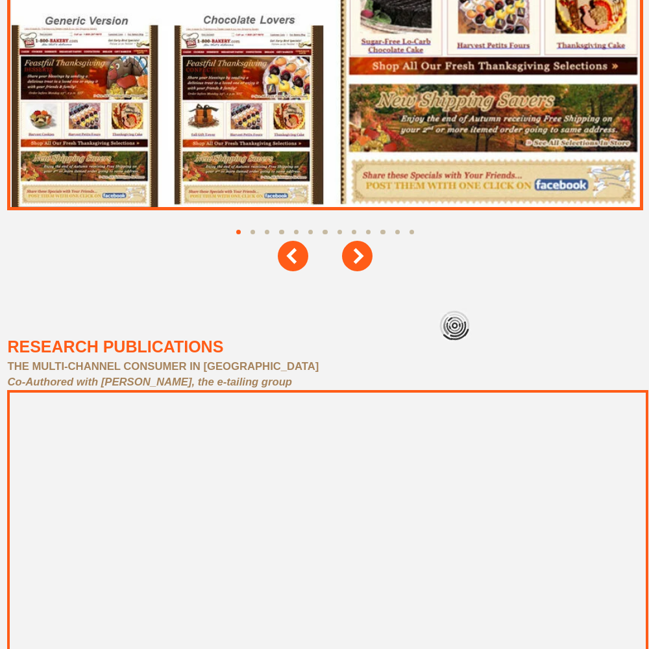
scroll to position [5838, 0]
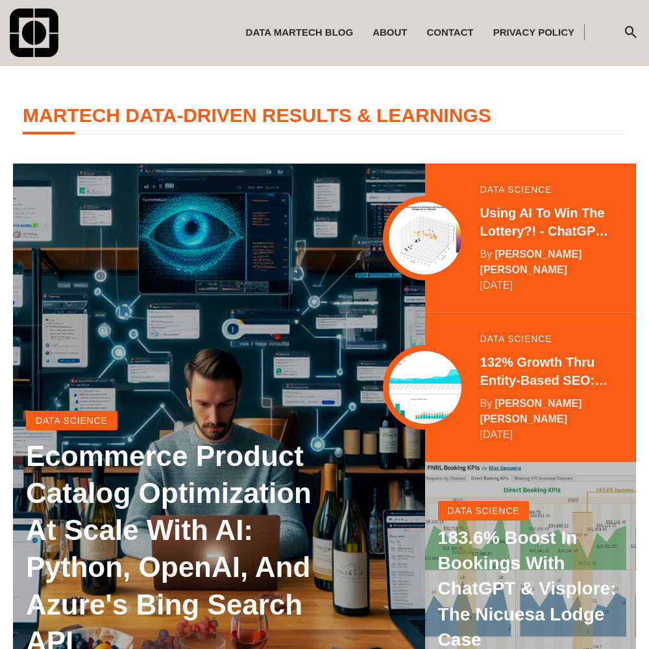
scroll to position [257, 0]
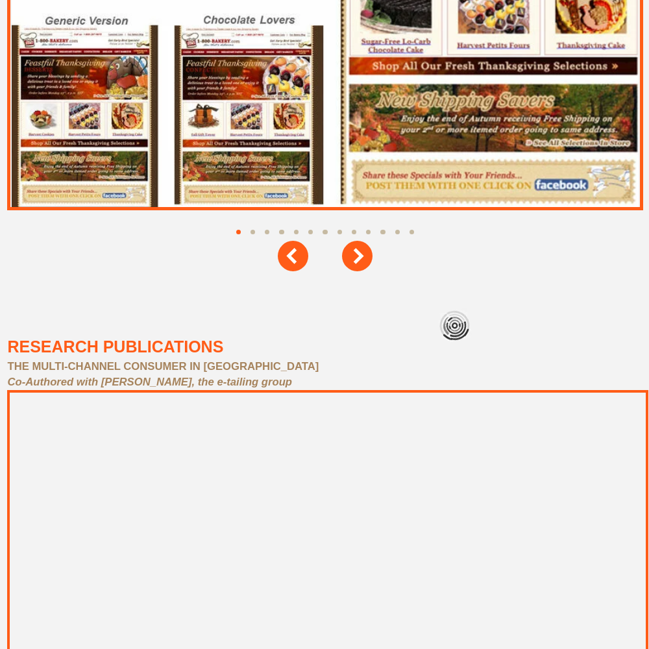
scroll to position [5838, 0]
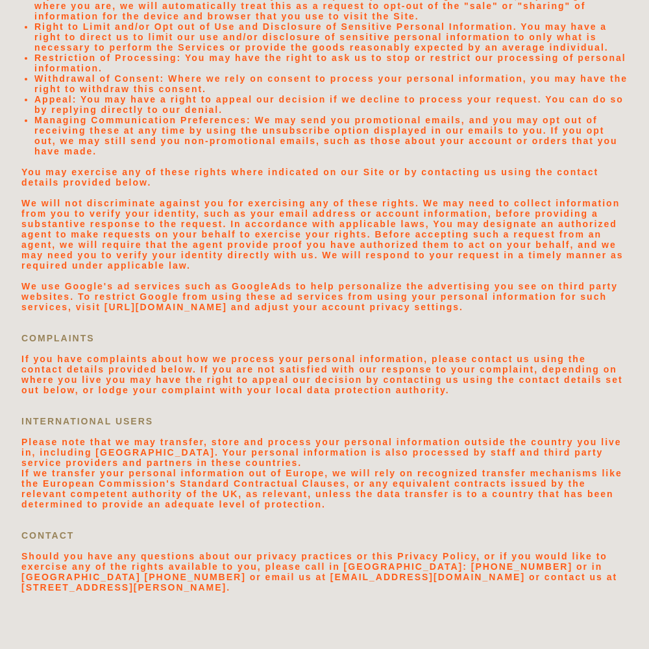
scroll to position [2757, 0]
